Goal: Task Accomplishment & Management: Manage account settings

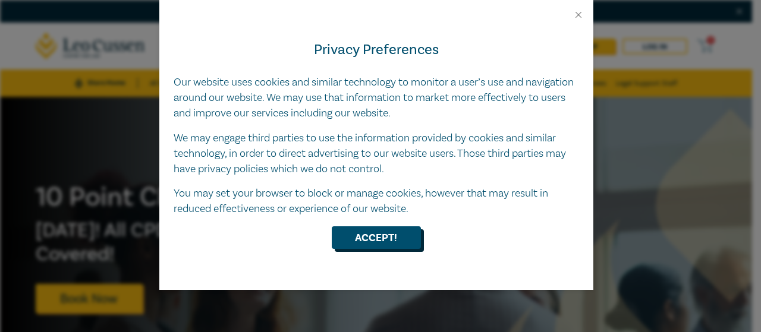
click at [398, 236] on button "Accept!" at bounding box center [376, 237] width 89 height 23
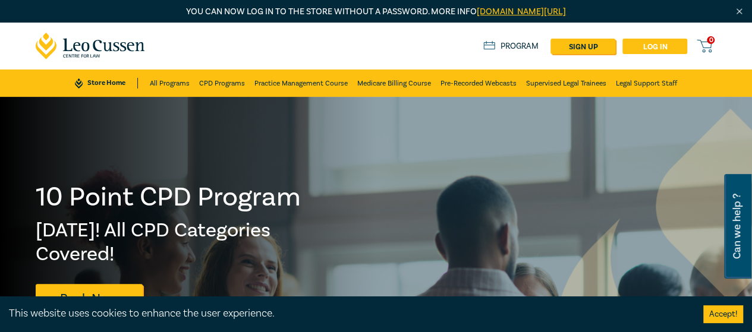
click at [656, 47] on link "Log in" at bounding box center [654, 46] width 65 height 15
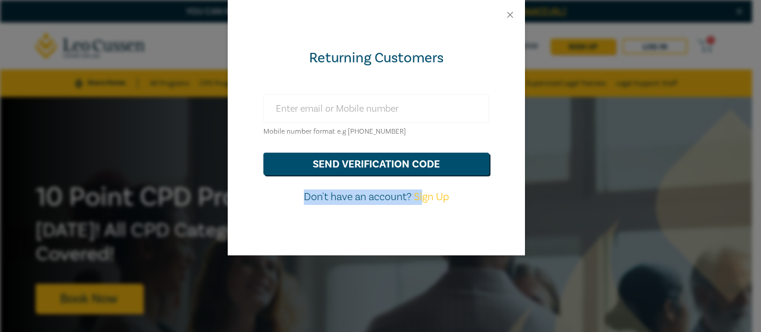
drag, startPoint x: 421, startPoint y: 194, endPoint x: 407, endPoint y: 111, distance: 85.1
click at [407, 115] on form "Mobile number format e.g [PHONE_NUMBER] send verification code Don't have an ac…" at bounding box center [376, 150] width 226 height 111
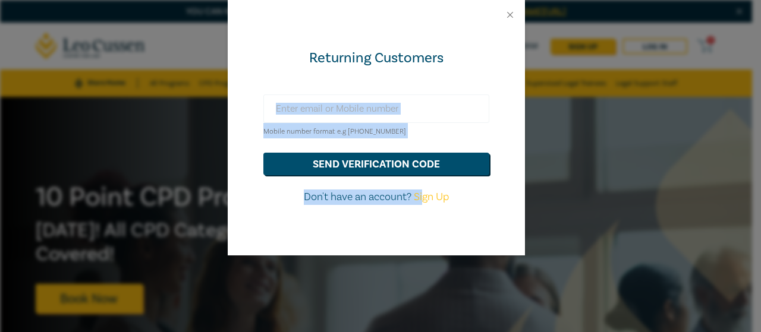
click at [386, 97] on input "text" at bounding box center [376, 109] width 226 height 29
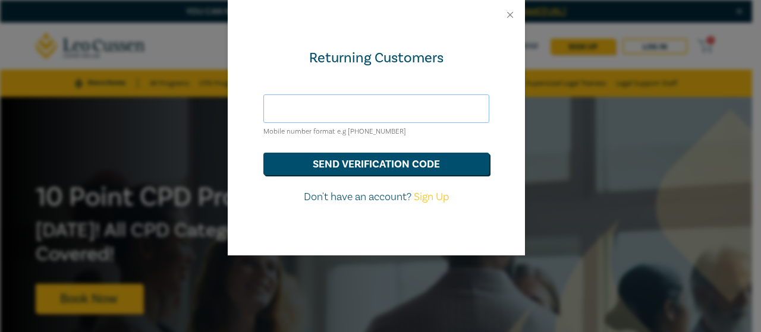
click at [380, 108] on input "text" at bounding box center [376, 109] width 226 height 29
type input "[EMAIL_ADDRESS][DOMAIN_NAME]"
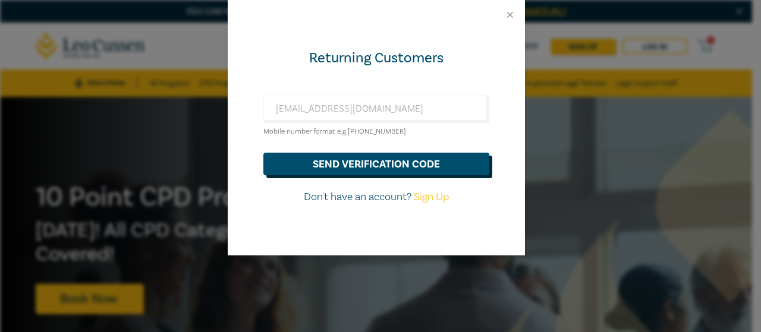
click at [410, 166] on button "send verification code" at bounding box center [376, 164] width 226 height 23
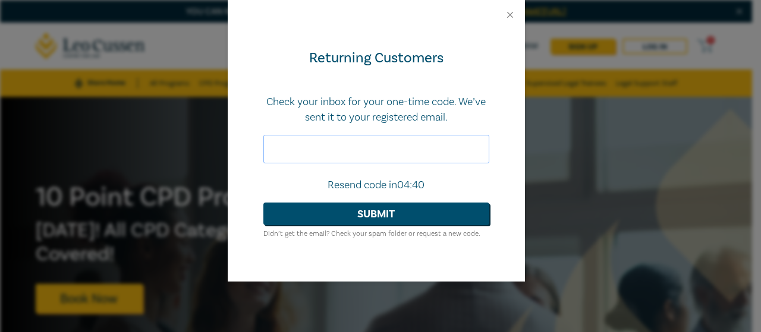
click at [328, 155] on input "text" at bounding box center [376, 149] width 226 height 29
paste input "047018"
type input "047018"
click at [340, 213] on button "Submit" at bounding box center [376, 214] width 226 height 23
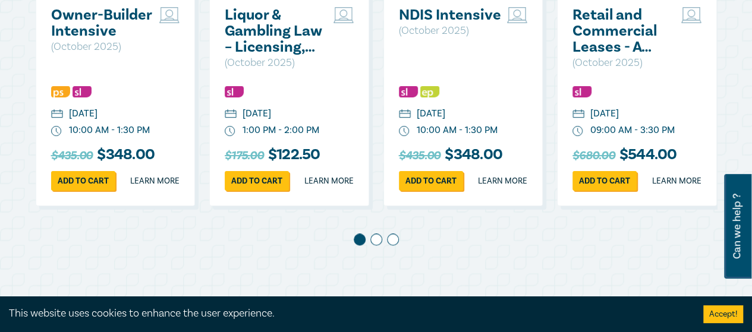
scroll to position [688, 0]
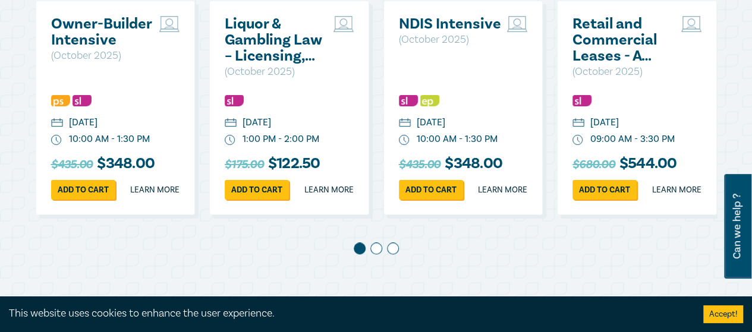
click at [373, 254] on span at bounding box center [376, 249] width 12 height 12
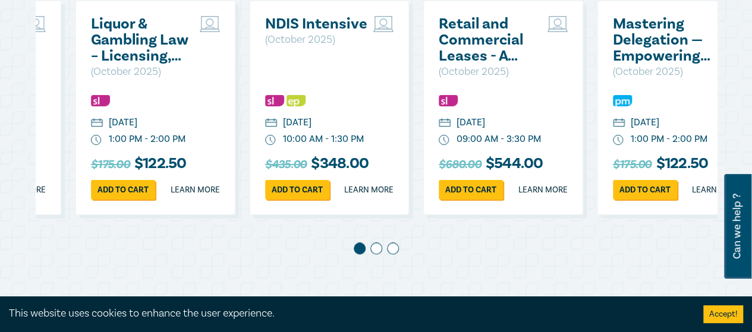
scroll to position [0, 174]
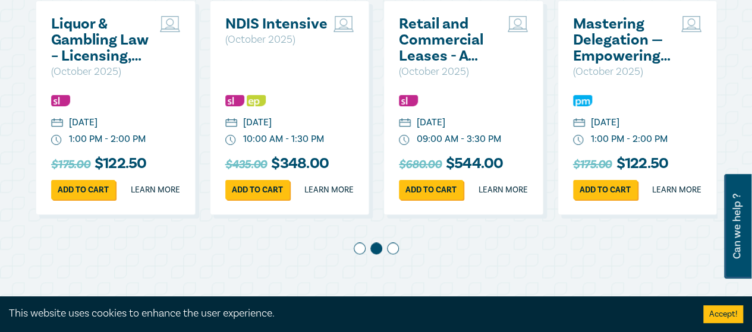
click at [391, 254] on span at bounding box center [393, 249] width 12 height 12
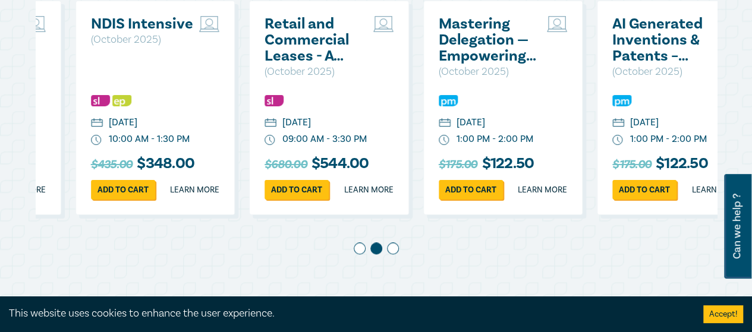
scroll to position [0, 348]
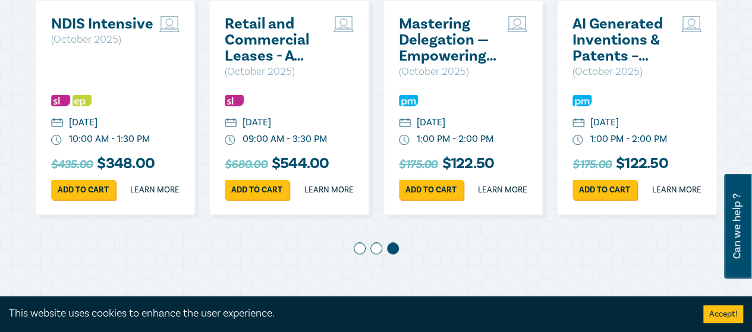
click at [377, 254] on span at bounding box center [376, 249] width 12 height 12
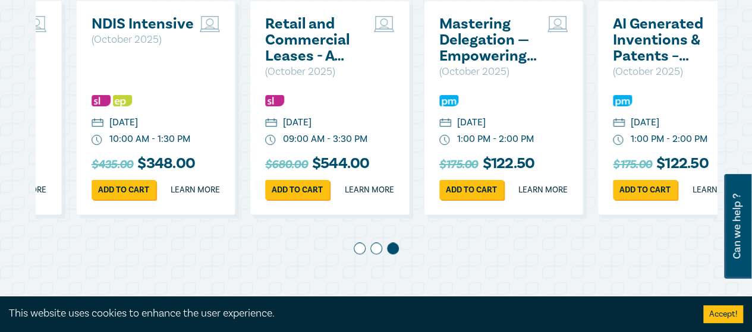
scroll to position [0, 174]
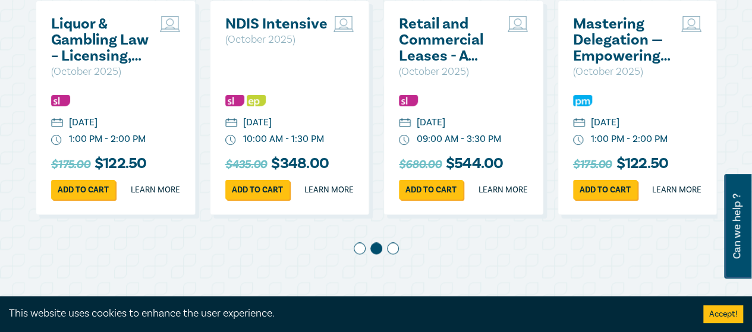
click at [357, 254] on span at bounding box center [360, 249] width 12 height 12
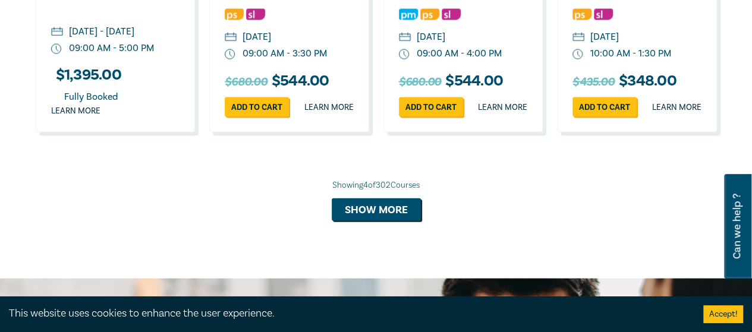
scroll to position [1292, 0]
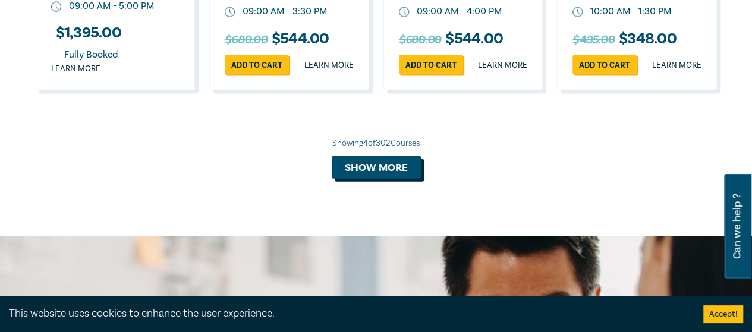
click at [388, 179] on button "Show more" at bounding box center [376, 167] width 89 height 23
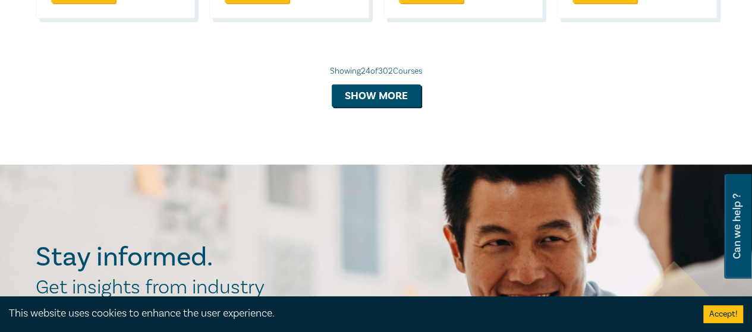
scroll to position [2527, 0]
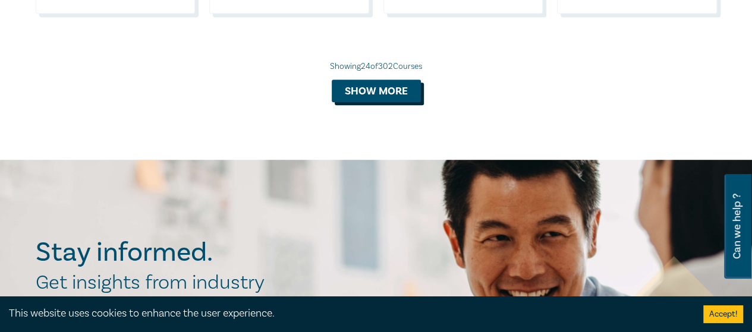
click at [402, 102] on button "Show more" at bounding box center [376, 91] width 89 height 23
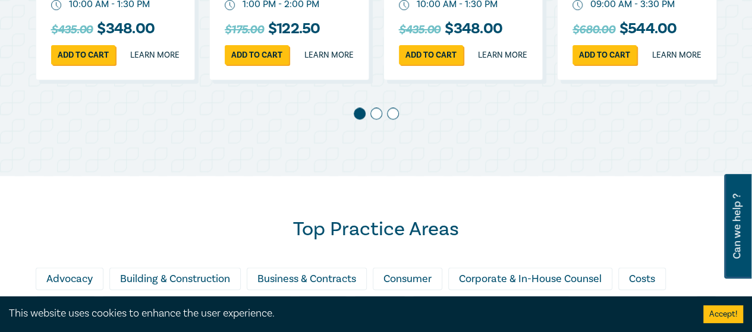
scroll to position [829, 0]
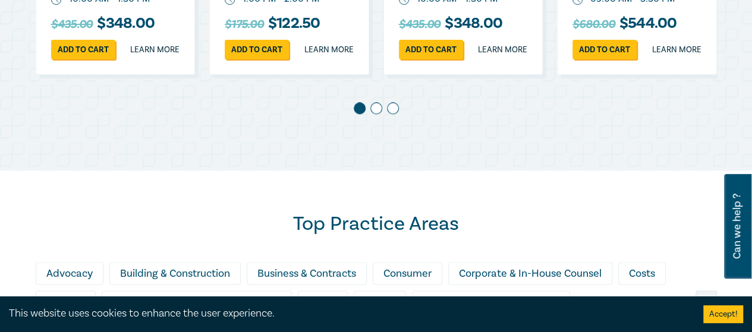
click at [377, 114] on span at bounding box center [376, 108] width 12 height 12
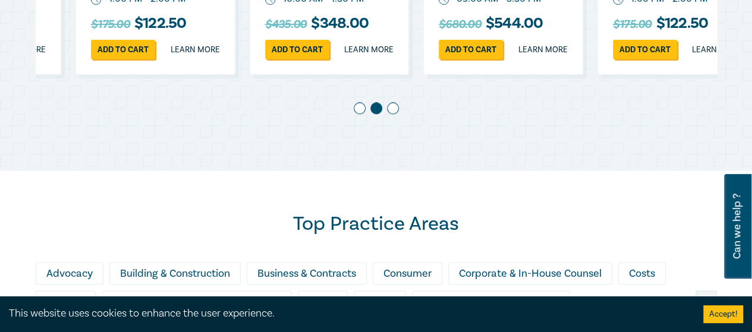
scroll to position [0, 174]
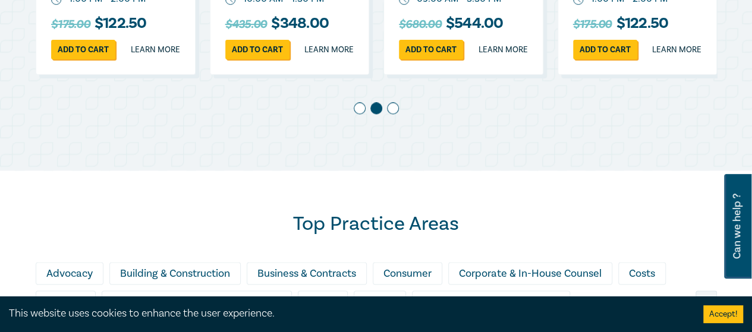
click at [392, 114] on span at bounding box center [393, 108] width 12 height 12
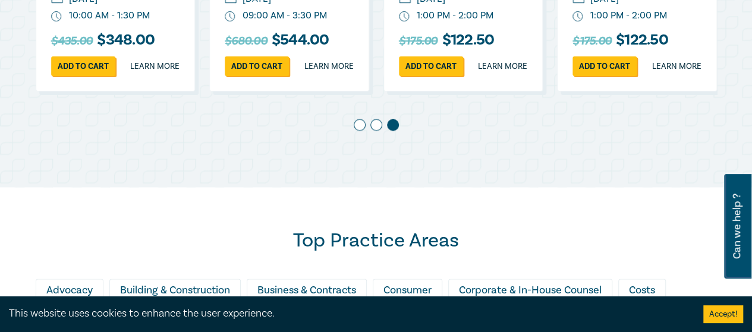
click at [357, 131] on span at bounding box center [360, 125] width 12 height 12
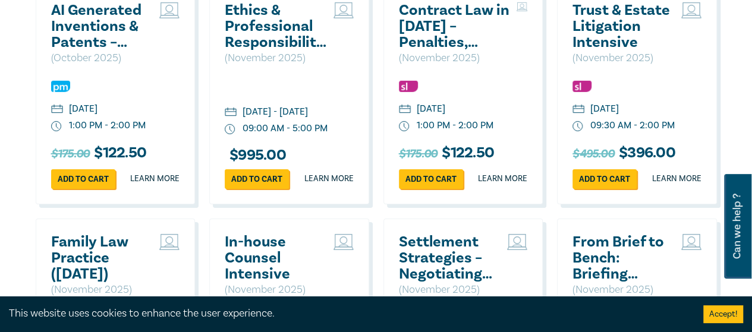
scroll to position [1878, 0]
